Goal: Task Accomplishment & Management: Use online tool/utility

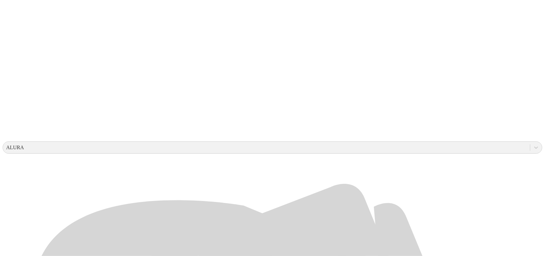
scroll to position [162, 0]
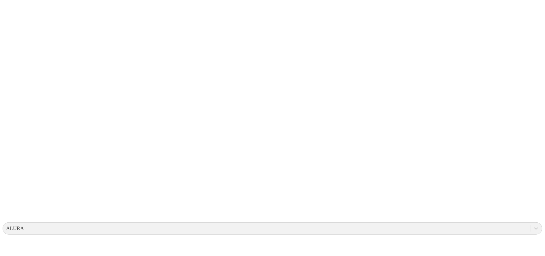
scroll to position [0, 0]
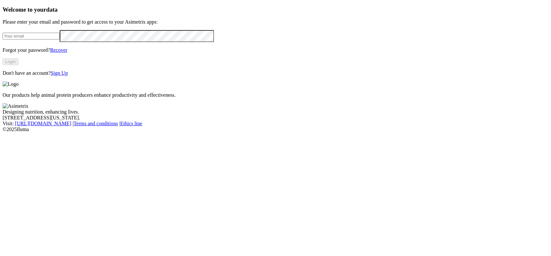
type input "[EMAIL_ADDRESS][DOMAIN_NAME]"
click at [18, 65] on button "Login" at bounding box center [11, 61] width 16 height 7
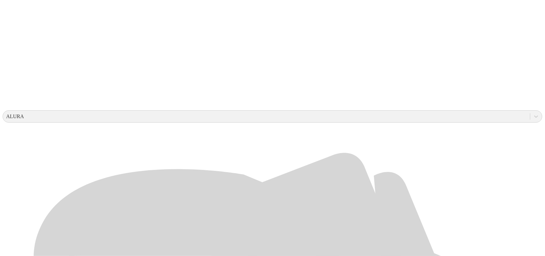
scroll to position [162, 0]
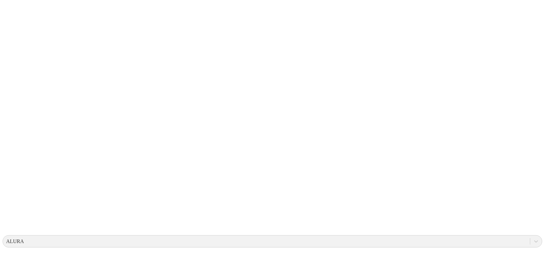
scroll to position [0, 0]
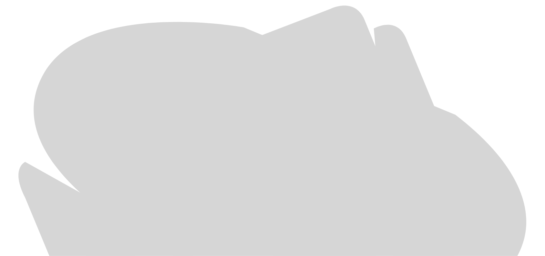
scroll to position [305, 0]
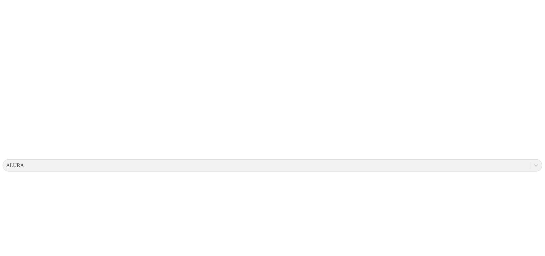
scroll to position [0, 0]
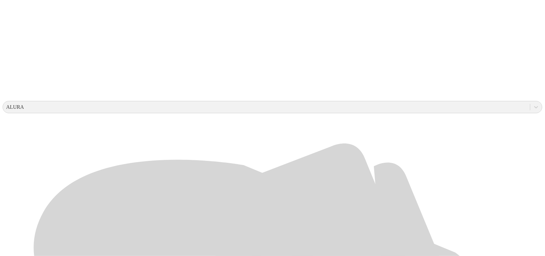
scroll to position [202, 0]
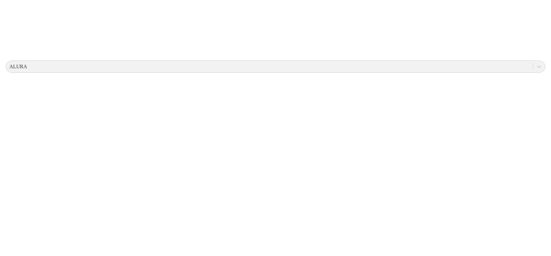
scroll to position [0, 0]
